Goal: Transaction & Acquisition: Subscribe to service/newsletter

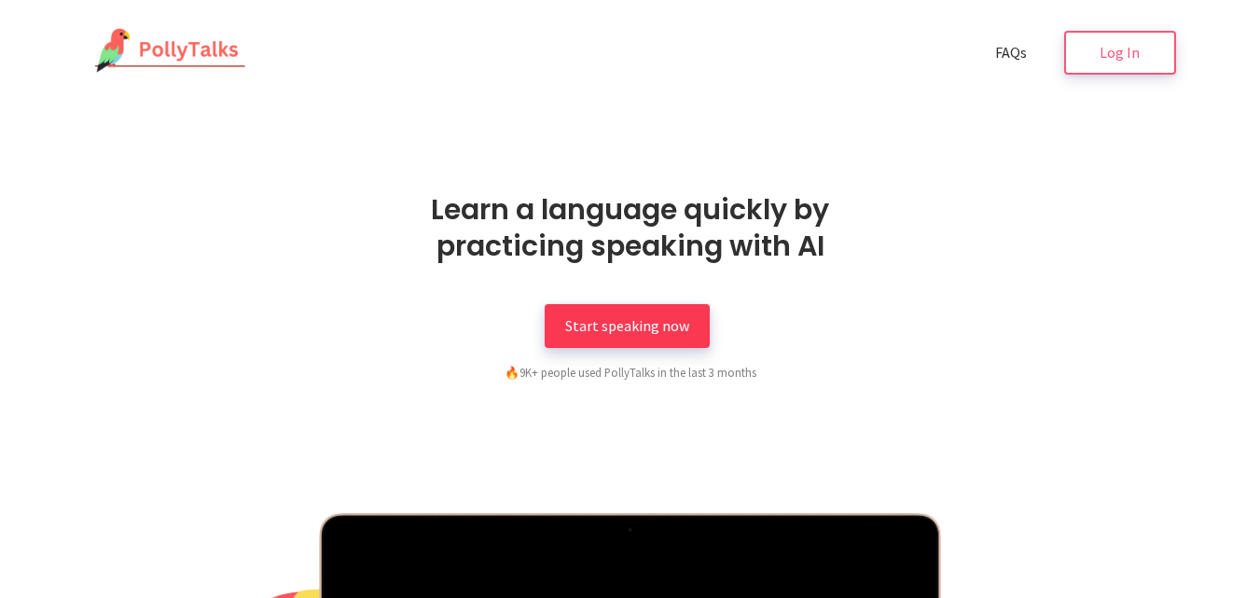
click at [603, 348] on li "Start speaking now" at bounding box center [627, 334] width 165 height 57
click at [671, 316] on span "Start speaking now" at bounding box center [627, 325] width 124 height 19
